Goal: Check status: Check status

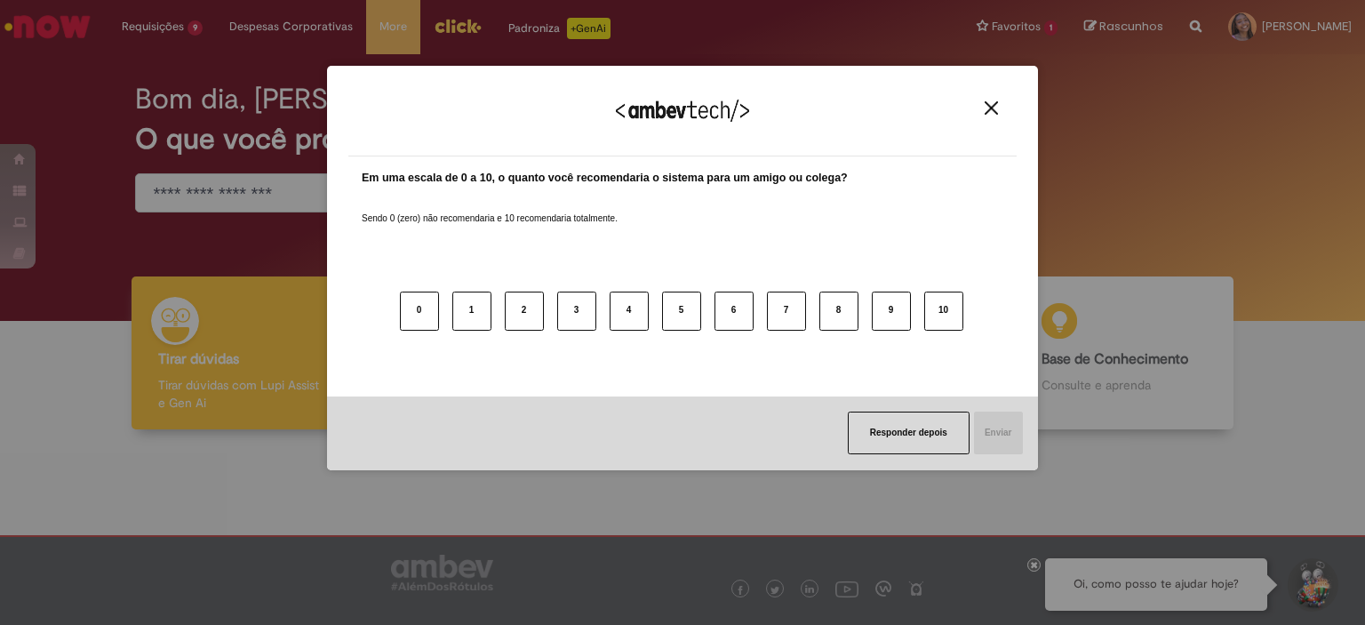
click at [990, 102] on img "Close" at bounding box center [991, 107] width 13 height 13
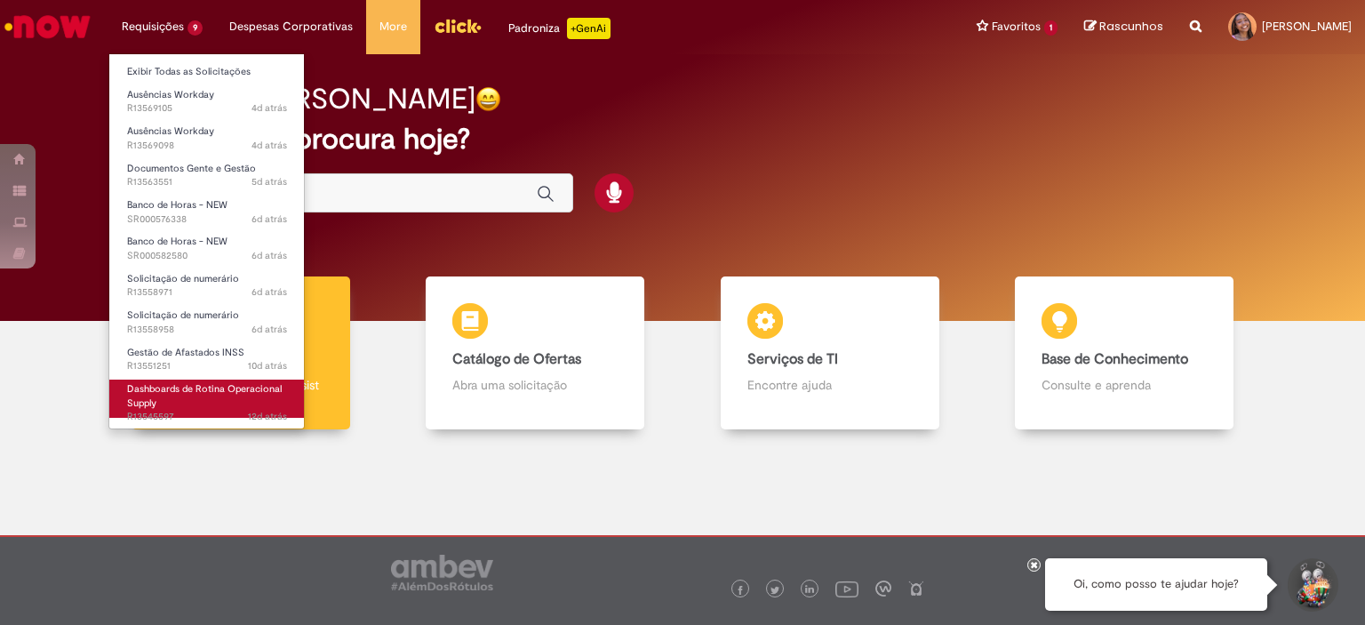
click at [182, 410] on span "12d atrás 12 dias atrás R13545597" at bounding box center [207, 417] width 160 height 14
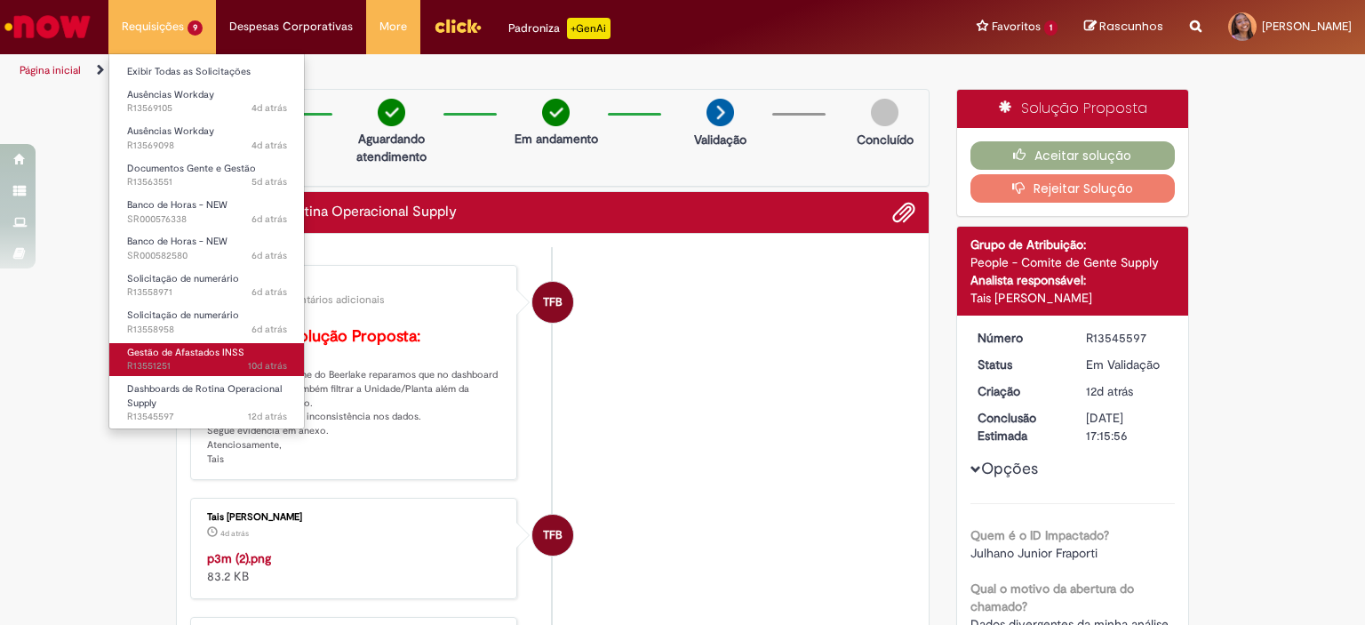
click at [164, 357] on span "Gestão de Afastados INSS" at bounding box center [185, 352] width 117 height 13
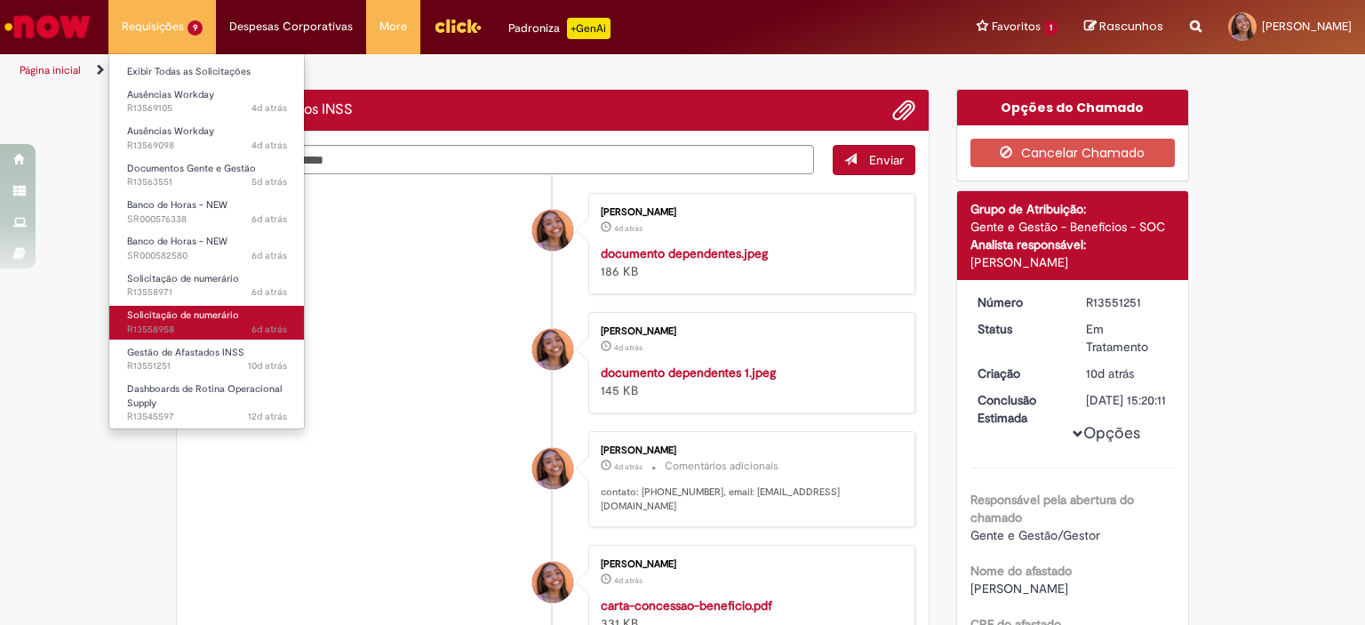
click at [203, 315] on span "Solicitação de numerário" at bounding box center [183, 314] width 112 height 13
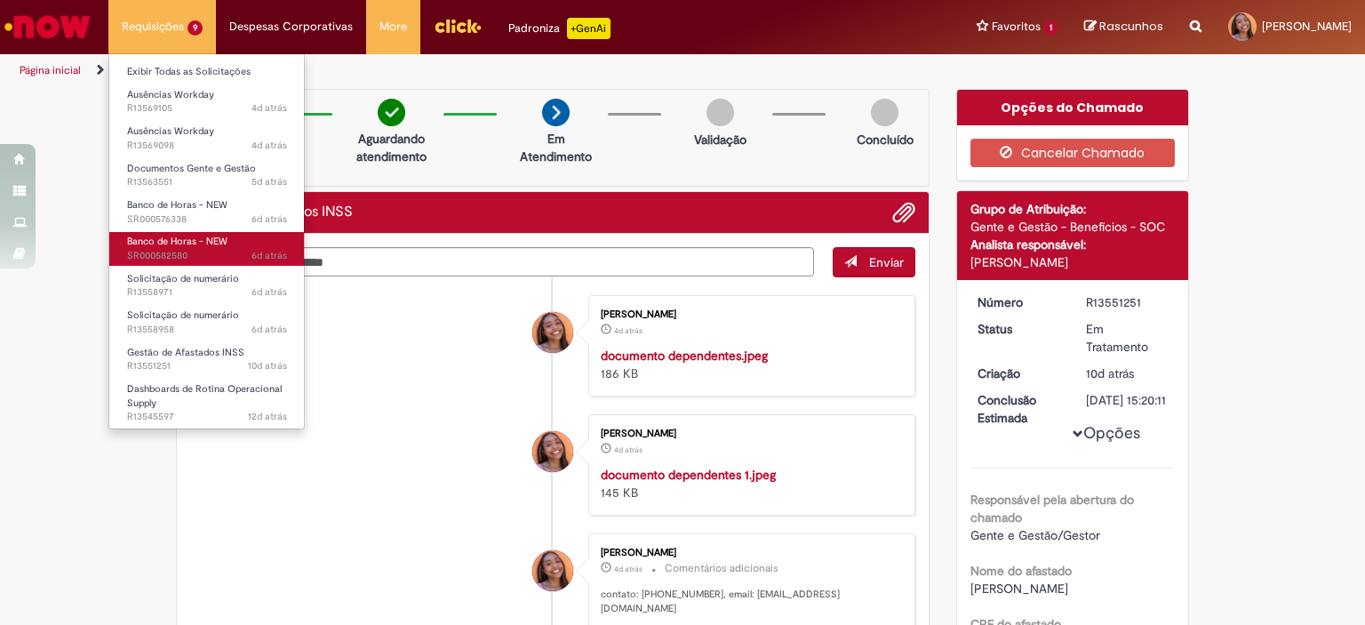
click at [180, 233] on link "Banco de Horas - NEW 6d atrás 6 dias atrás SR000582580" at bounding box center [207, 248] width 196 height 33
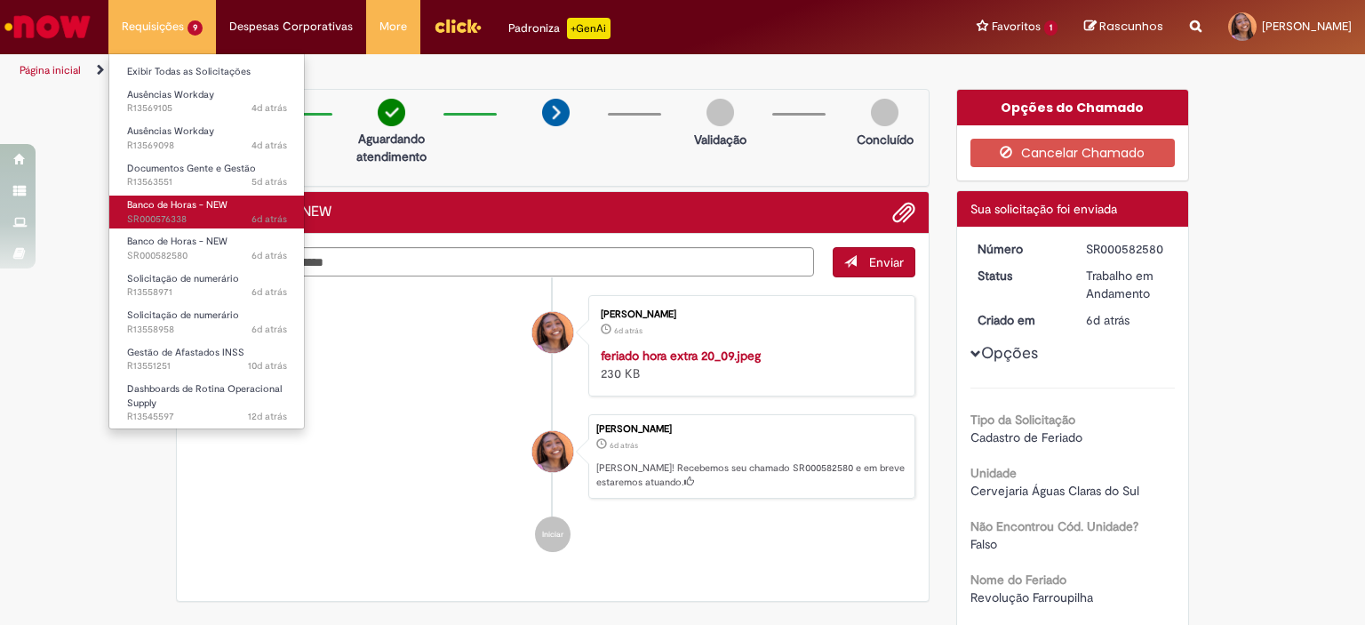
click at [199, 209] on span "Banco de Horas - NEW" at bounding box center [177, 204] width 100 height 13
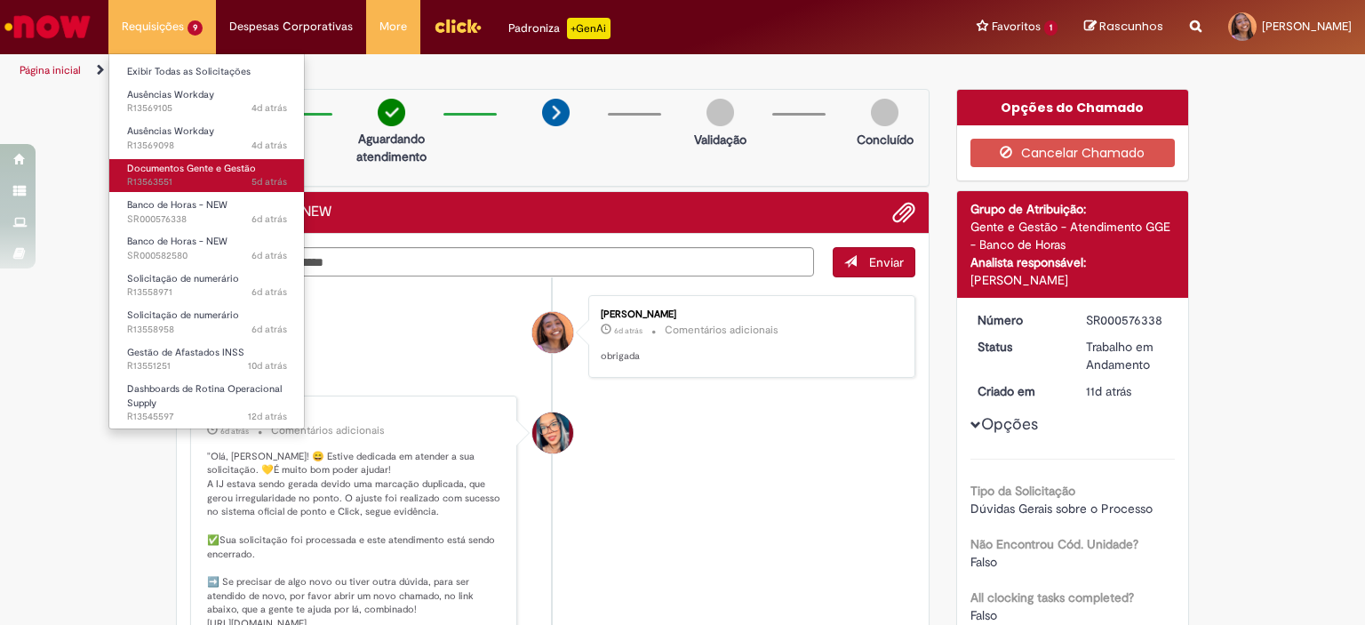
click at [181, 162] on span "Documentos Gente e Gestão" at bounding box center [191, 168] width 129 height 13
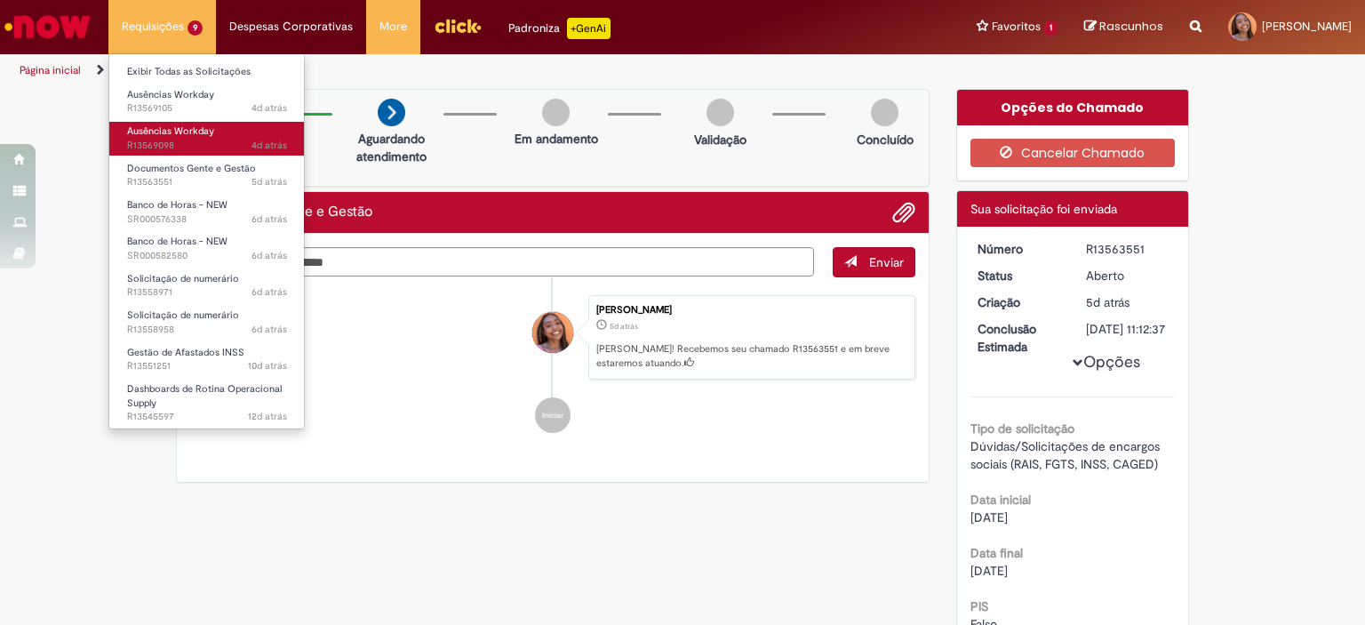
click at [179, 137] on span "Ausências Workday" at bounding box center [170, 130] width 87 height 13
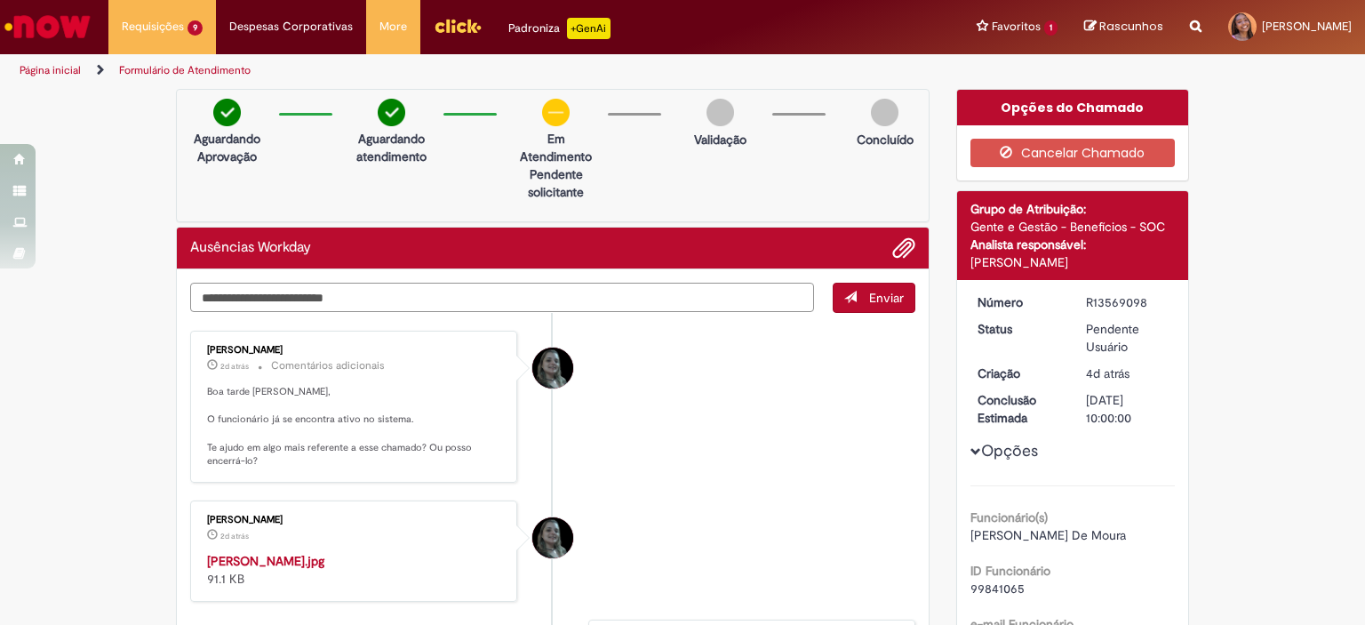
click at [355, 300] on textarea "Digite sua mensagem aqui..." at bounding box center [502, 298] width 624 height 30
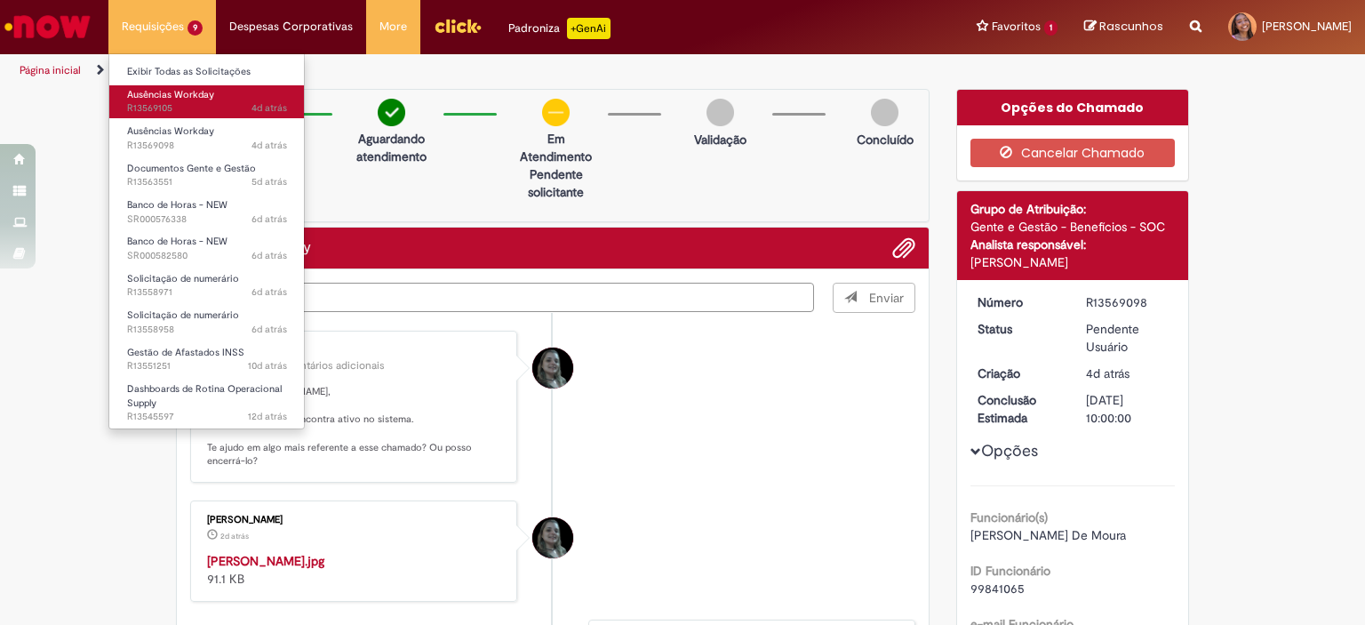
type textarea "********"
click at [176, 106] on span "4d atrás 4 dias atrás R13569105" at bounding box center [207, 108] width 160 height 14
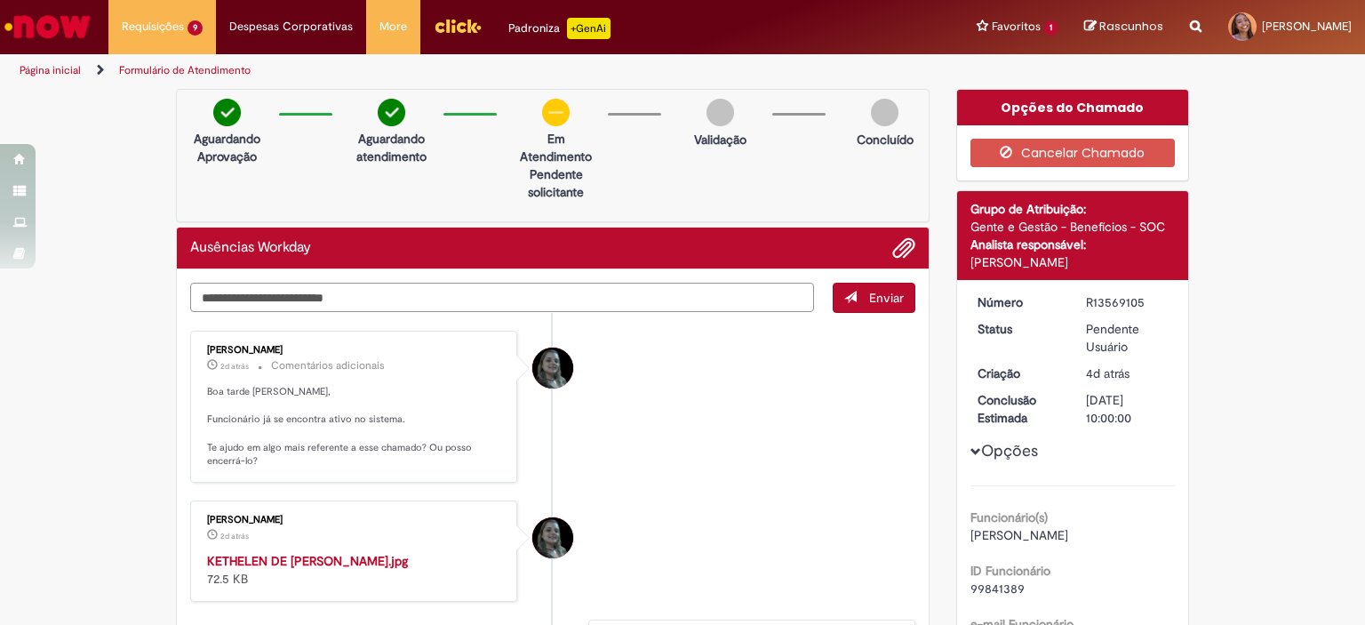
click at [338, 293] on textarea "Digite sua mensagem aqui..." at bounding box center [502, 298] width 624 height 30
type textarea "********"
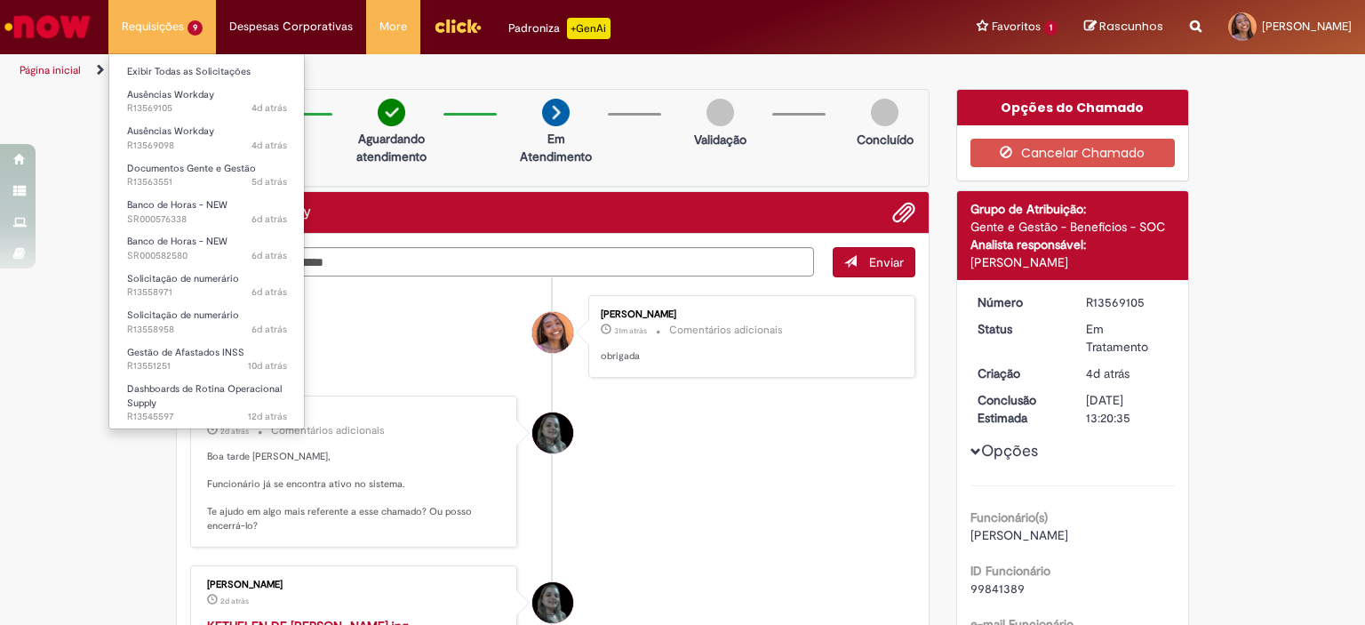
click at [156, 24] on li "Requisições 9 Exibir Todas as Solicitações Ausências Workday 4d atrás 4 dias at…" at bounding box center [162, 26] width 108 height 53
click at [162, 102] on span "4d atrás 4 dias atrás R13569105" at bounding box center [207, 108] width 160 height 14
click at [184, 132] on span "Ausências Workday" at bounding box center [170, 130] width 87 height 13
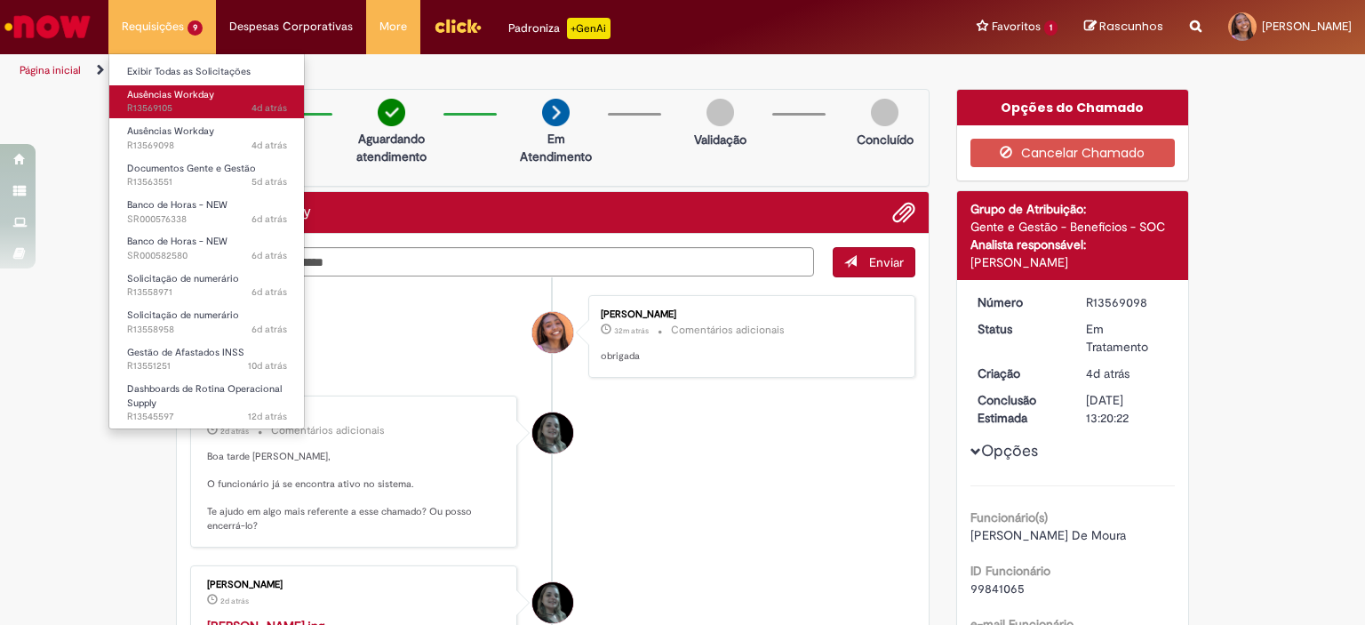
click at [170, 108] on span "4d atrás 4 dias atrás R13569105" at bounding box center [207, 108] width 160 height 14
